Goal: Task Accomplishment & Management: Use online tool/utility

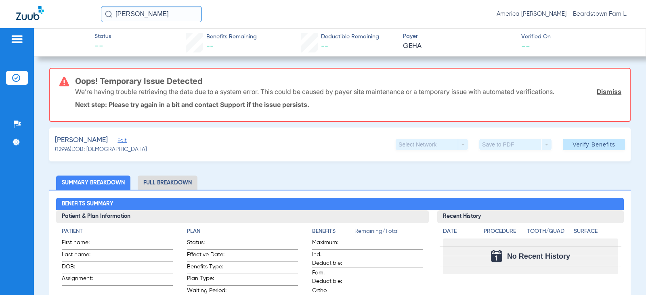
drag, startPoint x: 169, startPoint y: 19, endPoint x: 82, endPoint y: 20, distance: 88.0
click at [82, 20] on div "[PERSON_NAME] America [PERSON_NAME] - Beardstown Family Dental" at bounding box center [323, 14] width 646 height 28
type input "a"
click at [28, 19] on img at bounding box center [30, 13] width 28 height 14
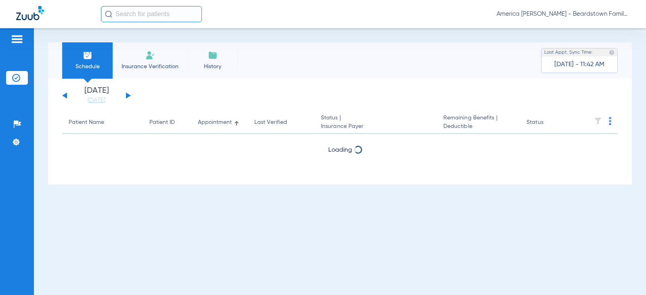
click at [136, 16] on input "text" at bounding box center [151, 14] width 101 height 16
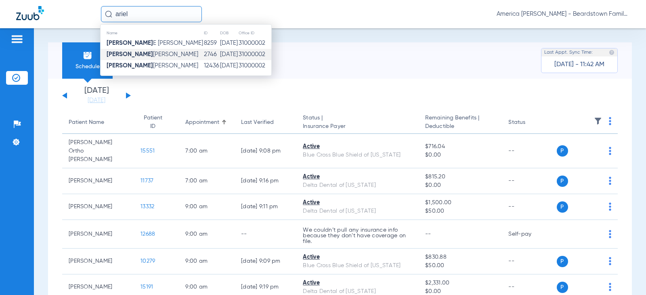
type input "ariel"
click at [148, 51] on td "[PERSON_NAME]" at bounding box center [151, 54] width 103 height 11
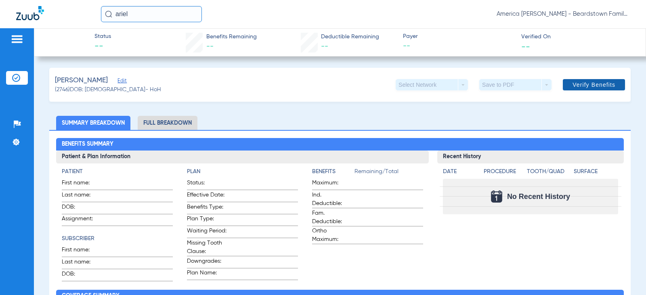
click at [598, 88] on span at bounding box center [593, 84] width 62 height 19
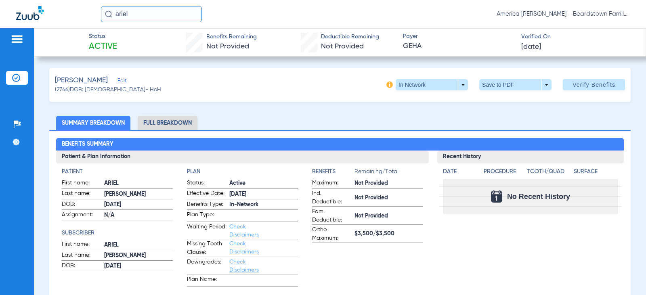
click at [29, 14] on img at bounding box center [30, 13] width 28 height 14
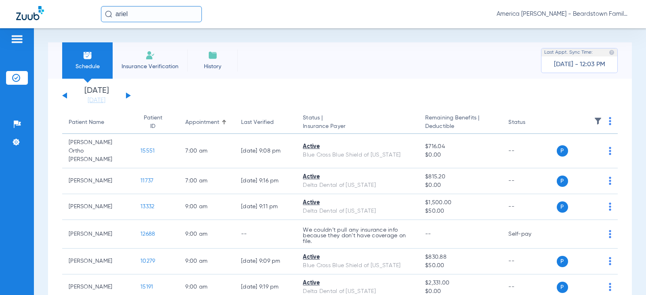
click at [128, 91] on div "[DATE] [DATE] [DATE] [DATE] [DATE] [DATE] [DATE] [DATE] [DATE] [DATE] [DATE] [D…" at bounding box center [96, 96] width 69 height 18
click at [127, 95] on button at bounding box center [128, 95] width 5 height 6
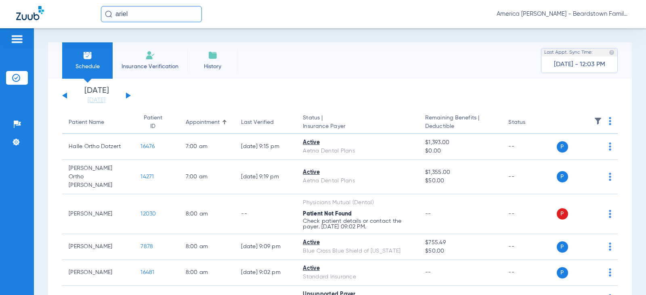
click at [594, 121] on img at bounding box center [598, 121] width 8 height 8
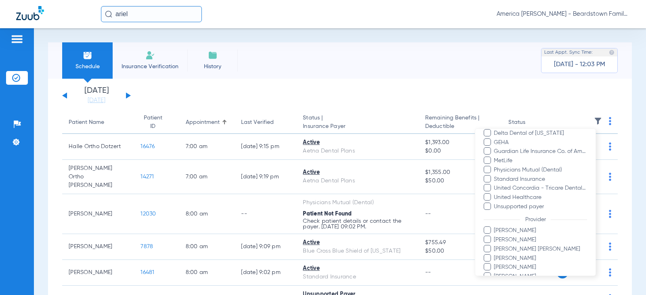
scroll to position [239, 0]
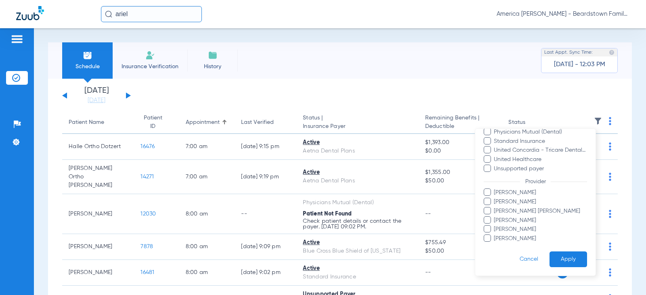
click at [483, 230] on form "Filters Clear All Status Active Inactive Not Verified Error Patient not found. …" at bounding box center [535, 83] width 120 height 386
click at [486, 228] on span at bounding box center [486, 228] width 7 height 7
click at [495, 235] on input "[PERSON_NAME]" at bounding box center [495, 235] width 0 height 0
click at [562, 257] on button "Apply" at bounding box center [568, 259] width 38 height 16
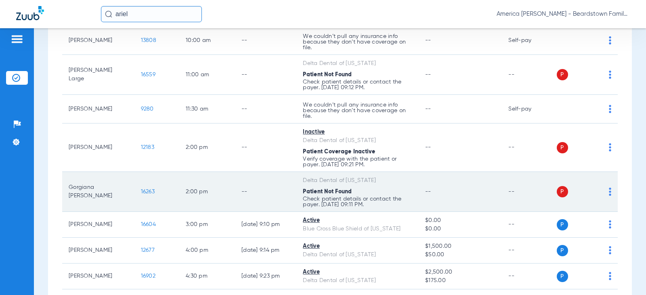
scroll to position [360, 0]
